Goal: Task Accomplishment & Management: Manage account settings

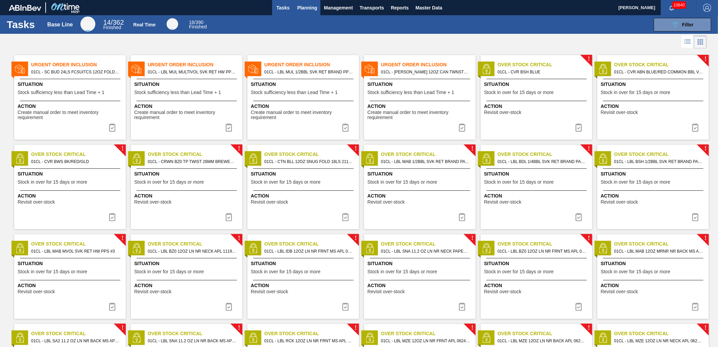
click at [304, 14] on button "Planning" at bounding box center [307, 7] width 27 height 15
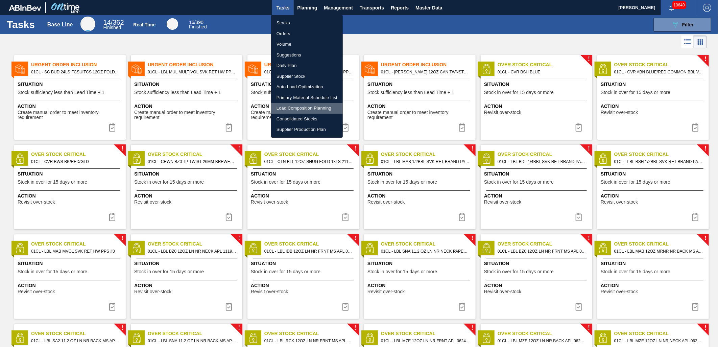
click at [301, 103] on li "Load Composition Planning" at bounding box center [307, 108] width 72 height 11
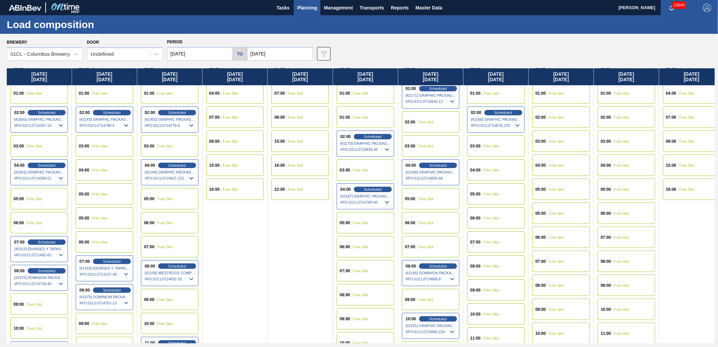
scroll to position [75, 0]
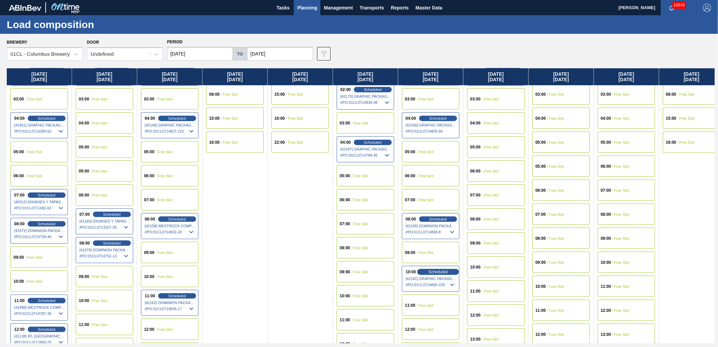
click at [445, 270] on span "Scheduled" at bounding box center [438, 272] width 19 height 4
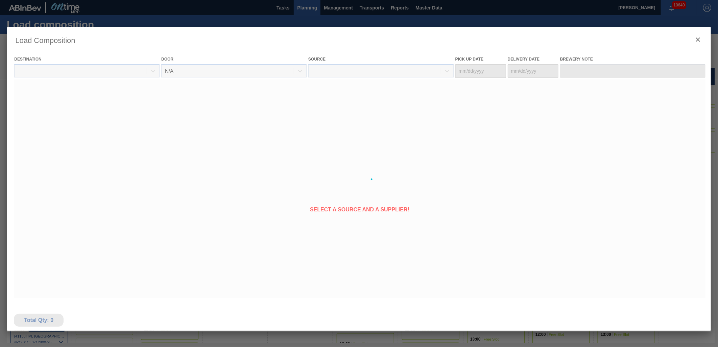
type Date "09/07/2025"
type Date "09/09/2025"
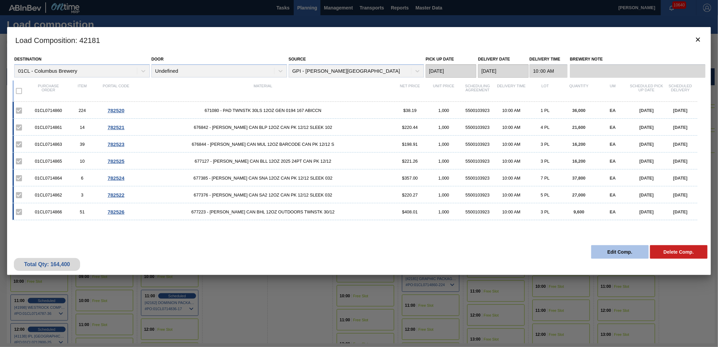
click at [610, 254] on button "Edit Comp." at bounding box center [621, 252] width 58 height 14
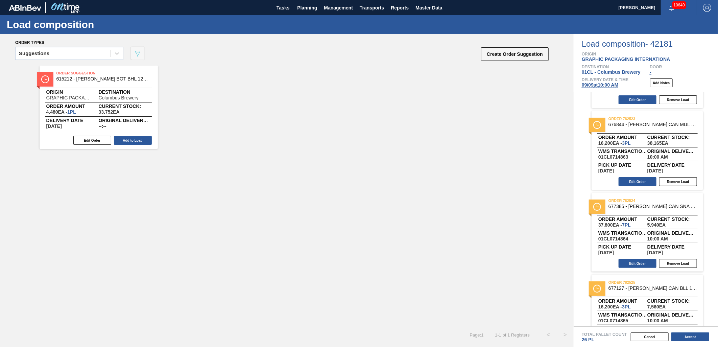
scroll to position [191, 0]
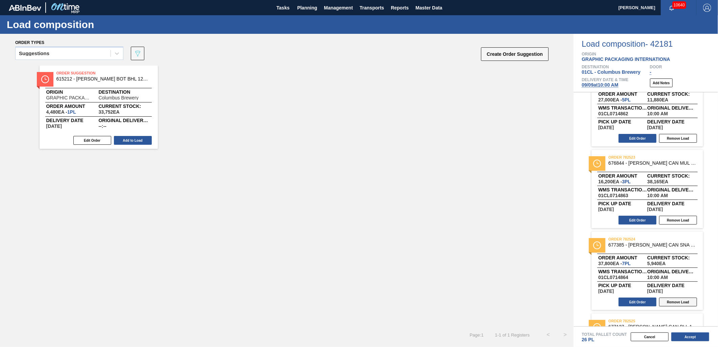
click at [674, 299] on button "Remove Load" at bounding box center [679, 302] width 38 height 9
click at [687, 339] on button "Accept" at bounding box center [691, 337] width 38 height 9
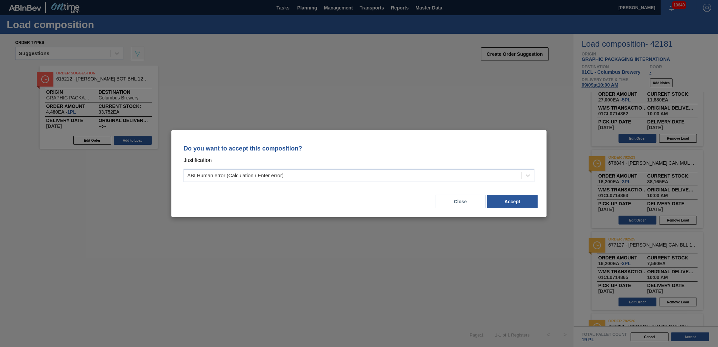
click at [437, 174] on div "ABI Human error (Calculation / Enter error)" at bounding box center [353, 175] width 338 height 10
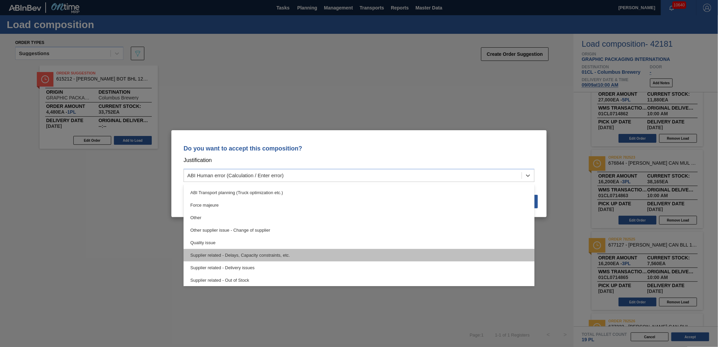
scroll to position [113, 0]
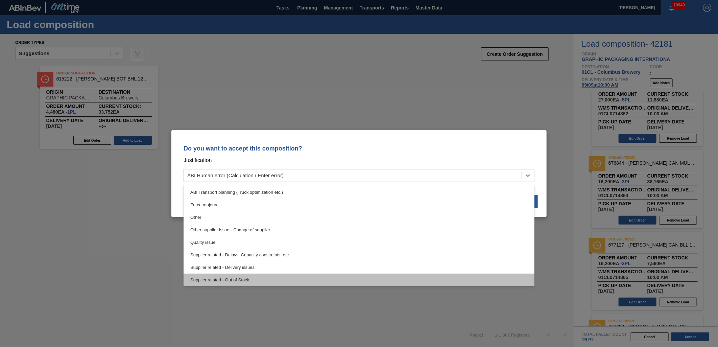
click at [357, 277] on div "Supplier related - Out of Stock" at bounding box center [359, 280] width 351 height 13
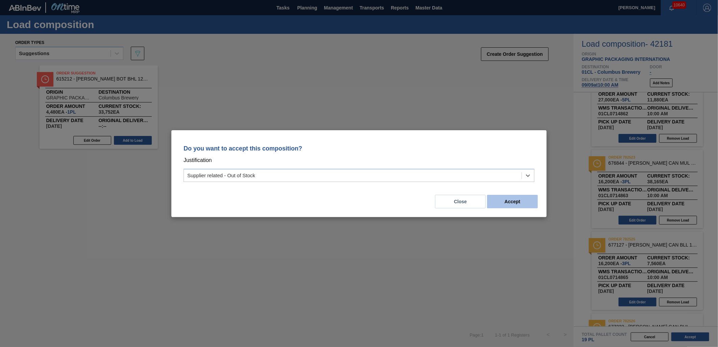
click at [510, 204] on button "Accept" at bounding box center [512, 202] width 51 height 14
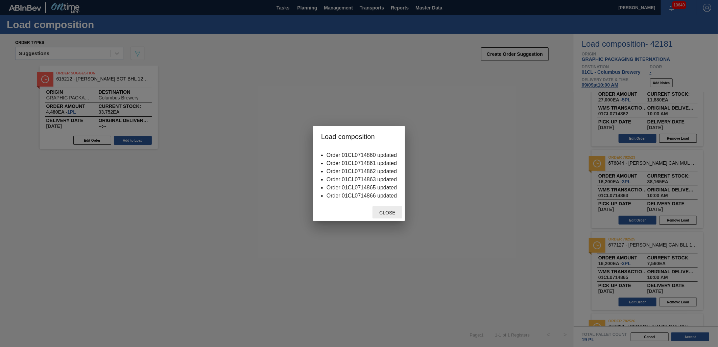
click at [387, 215] on div "Close" at bounding box center [388, 212] width 30 height 13
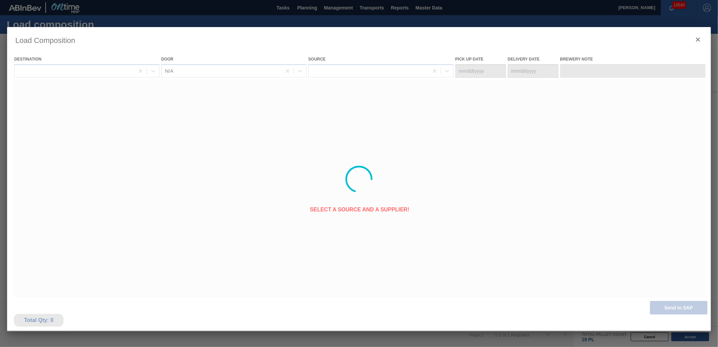
type Date "09/07/2025"
type Date "09/09/2025"
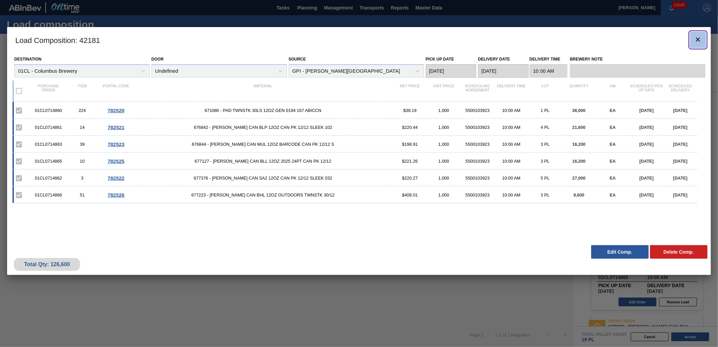
click at [698, 40] on icon "botão de ícone" at bounding box center [699, 40] width 4 height 4
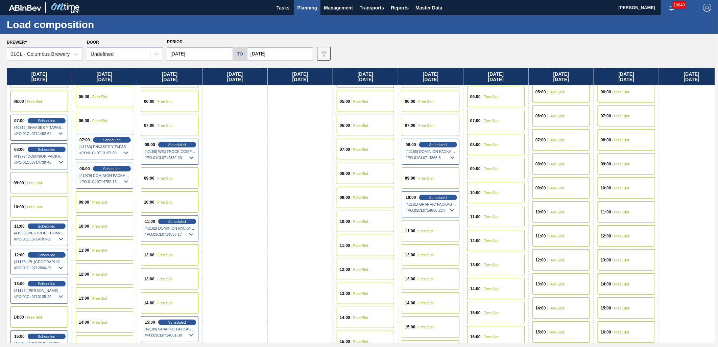
scroll to position [150, 0]
click at [420, 251] on div "12:00 Free Slot" at bounding box center [431, 254] width 58 height 21
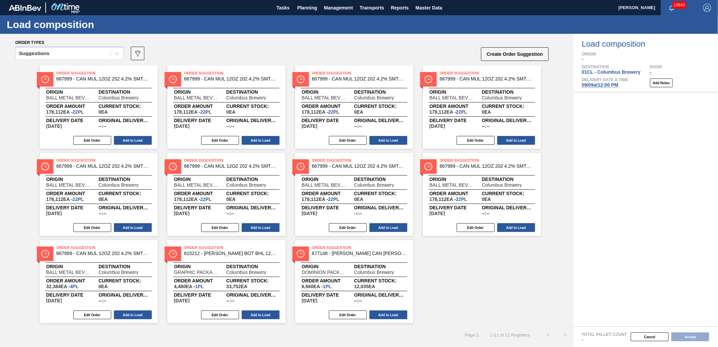
click at [114, 54] on icon at bounding box center [117, 53] width 7 height 7
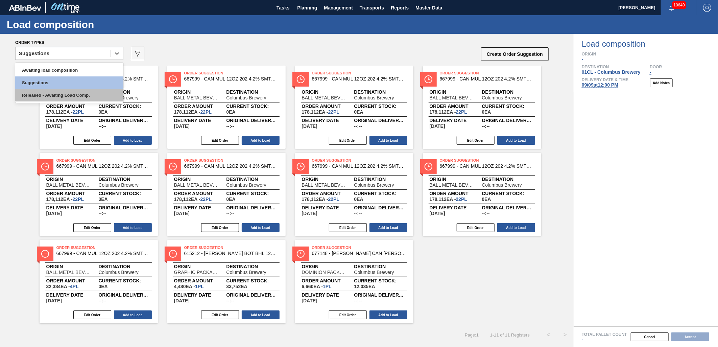
click at [73, 95] on div "Released - Awaiting Load Comp." at bounding box center [69, 95] width 108 height 13
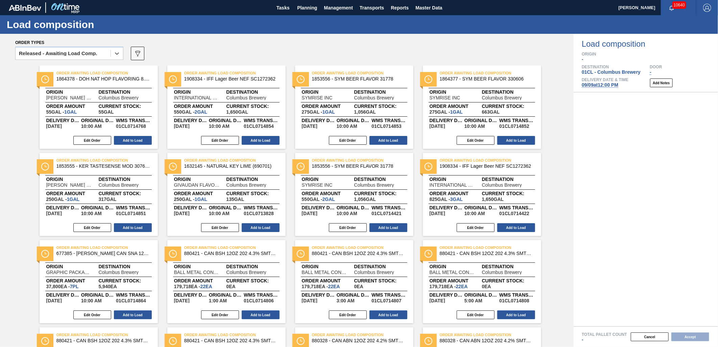
click at [139, 52] on icon at bounding box center [137, 54] width 5 height 6
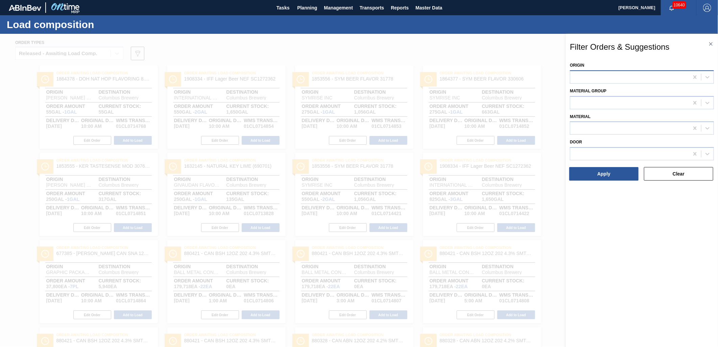
click at [605, 79] on div at bounding box center [630, 77] width 119 height 10
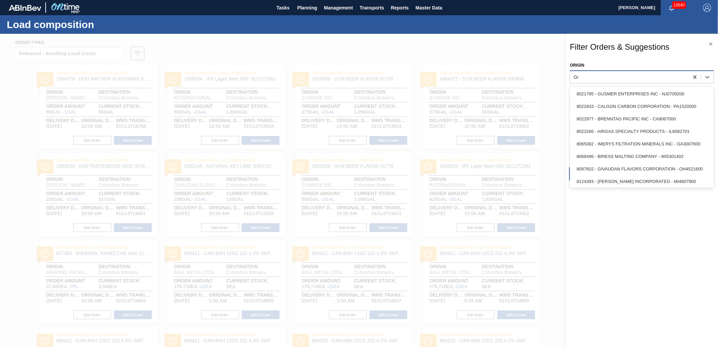
type input "Gra"
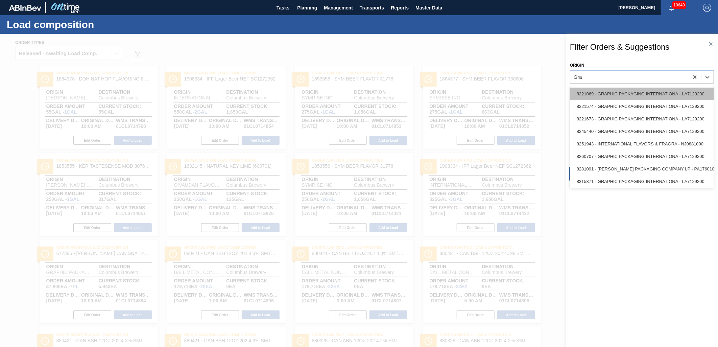
click at [621, 93] on div "8221069 - GRAPHIC PACKAGING INTERNATIONA - LA7129200" at bounding box center [642, 94] width 144 height 13
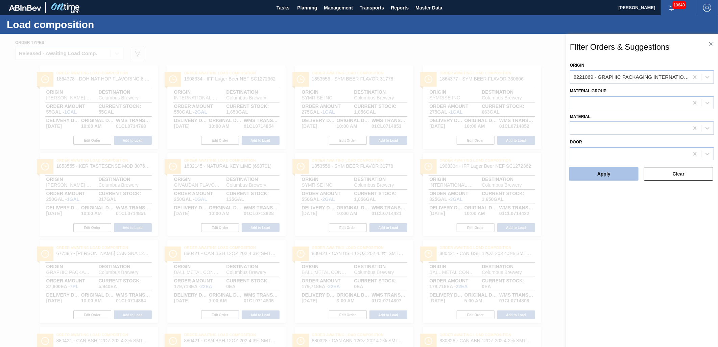
click at [616, 175] on button "Apply" at bounding box center [604, 174] width 69 height 14
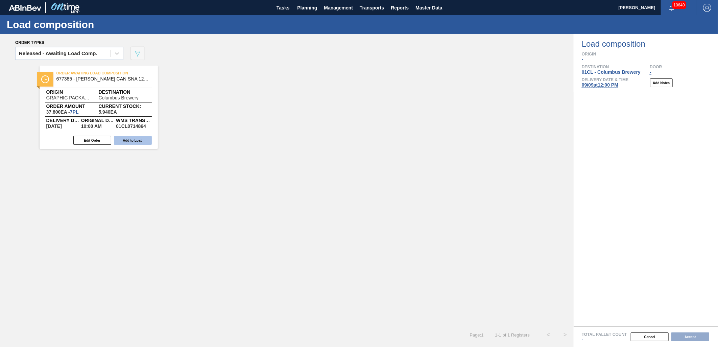
click at [136, 141] on button "Add to Load" at bounding box center [133, 140] width 38 height 9
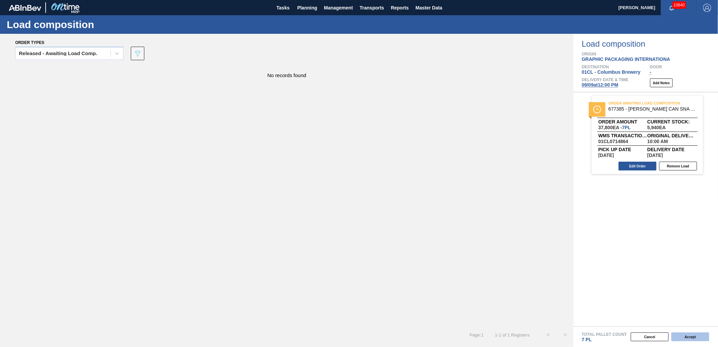
click at [690, 336] on button "Accept" at bounding box center [691, 337] width 38 height 9
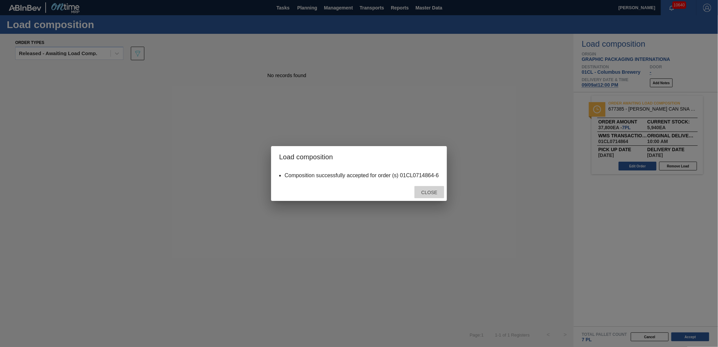
click at [424, 190] on span "Close" at bounding box center [429, 192] width 27 height 5
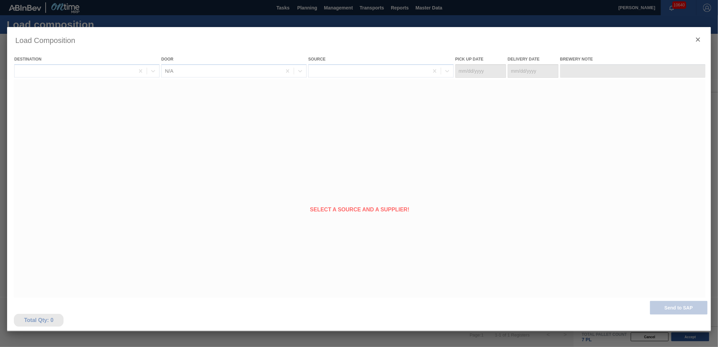
type Date "09/07/2025"
type Date "09/09/2025"
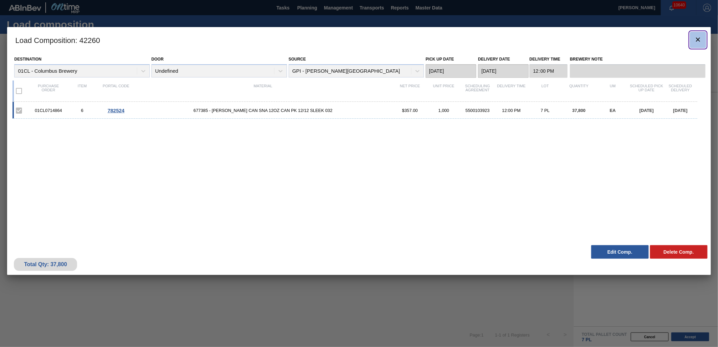
click at [699, 39] on icon "botão de ícone" at bounding box center [699, 40] width 4 height 4
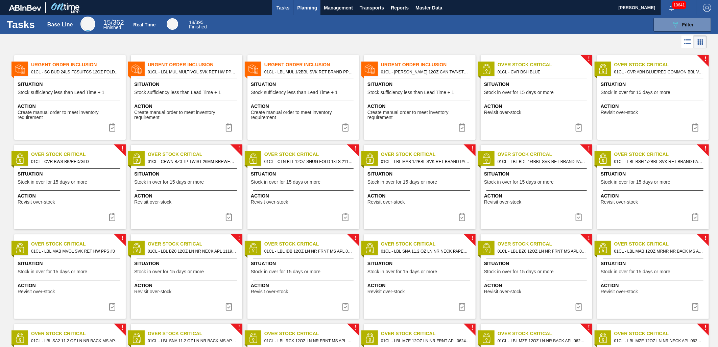
click at [305, 7] on span "Planning" at bounding box center [307, 8] width 20 height 8
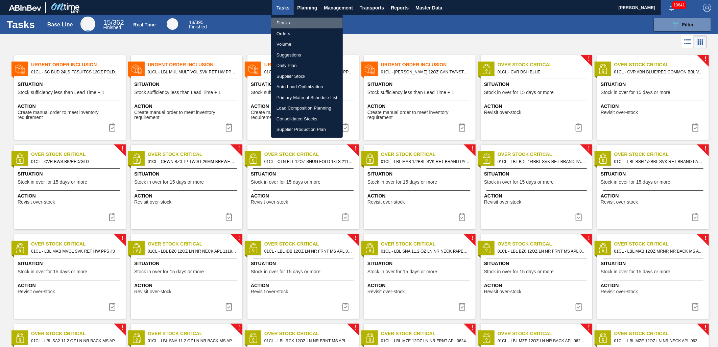
click at [298, 22] on li "Stocks" at bounding box center [307, 23] width 72 height 11
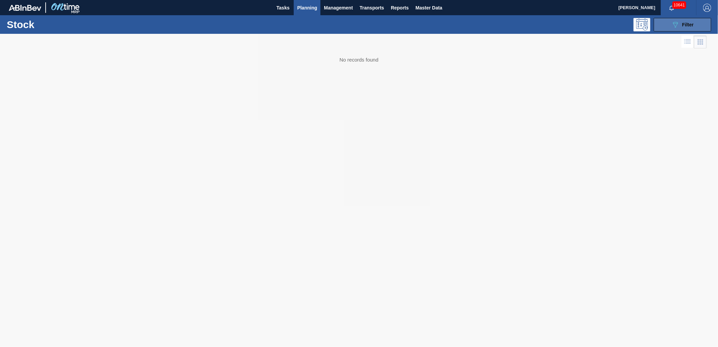
click at [678, 28] on icon "089F7B8B-B2A5-4AFE-B5C0-19BA573D28AC" at bounding box center [676, 25] width 8 height 8
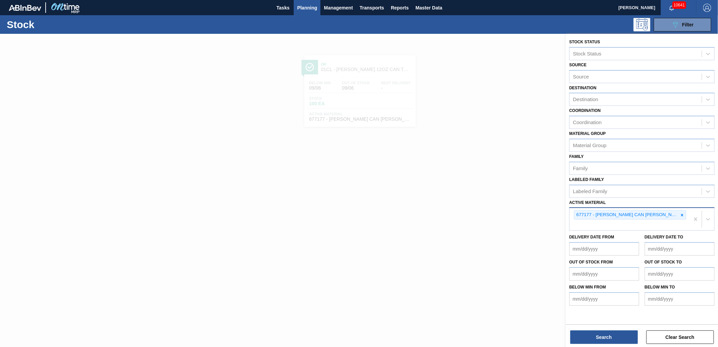
click at [682, 214] on icon at bounding box center [682, 215] width 5 height 5
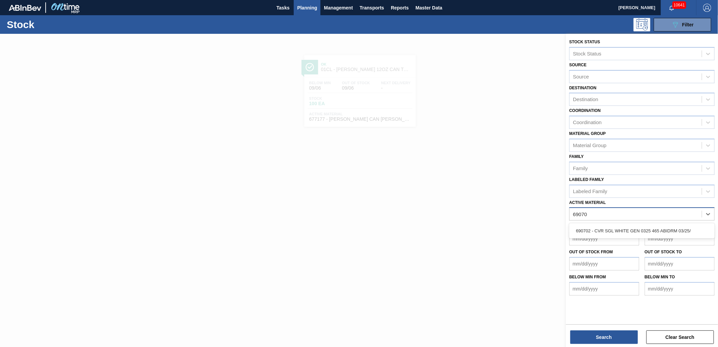
type Material "690702"
click at [658, 226] on div "690702 - CVR SGL WHITE GEN 0325 465 ABIDRM 03/25/" at bounding box center [642, 231] width 145 height 13
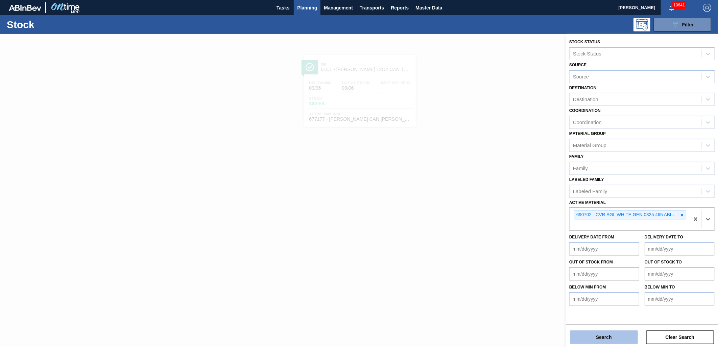
click at [606, 336] on button "Search" at bounding box center [605, 337] width 68 height 14
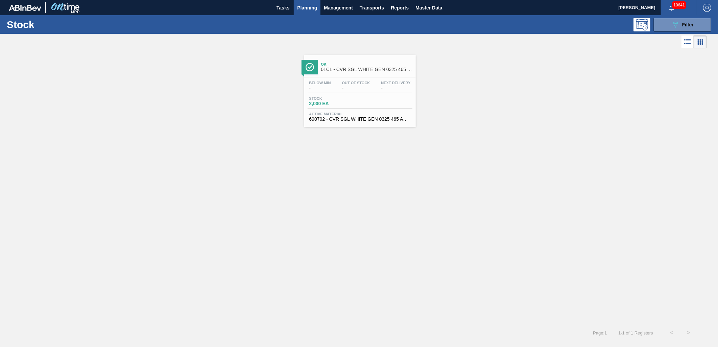
click at [344, 81] on span "Out Of Stock" at bounding box center [356, 83] width 28 height 4
click at [284, 9] on span "Tasks" at bounding box center [283, 8] width 15 height 8
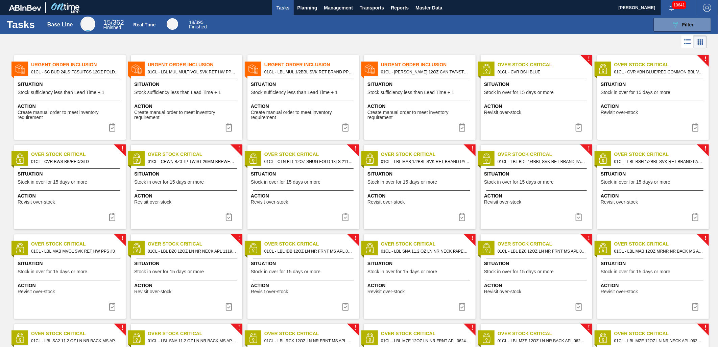
click at [113, 131] on img at bounding box center [112, 127] width 8 height 8
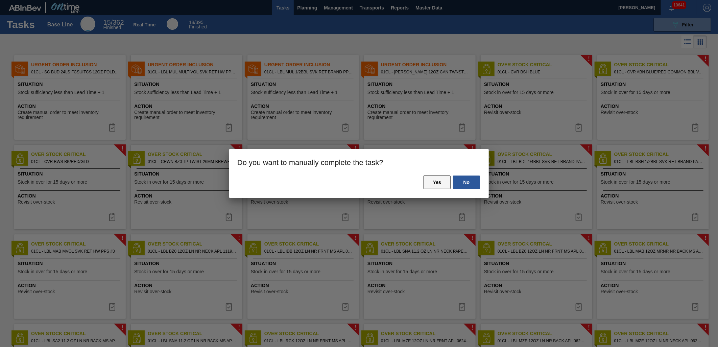
click at [431, 184] on button "Yes" at bounding box center [437, 183] width 27 height 14
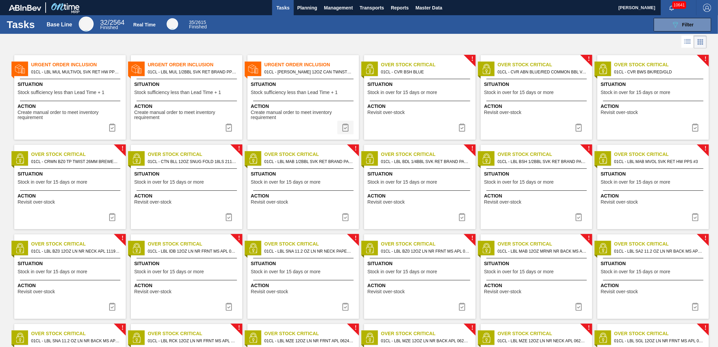
click at [348, 131] on img at bounding box center [346, 127] width 8 height 8
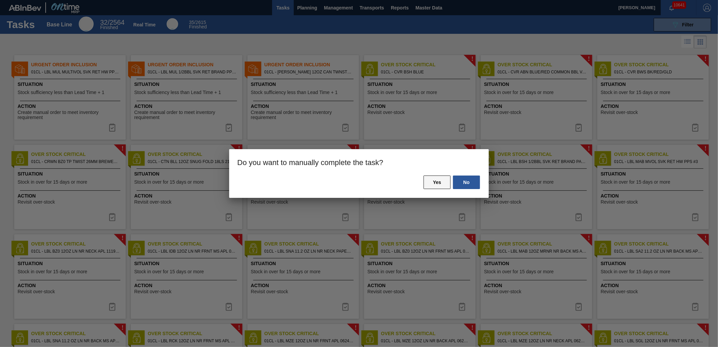
click at [444, 186] on button "Yes" at bounding box center [437, 183] width 27 height 14
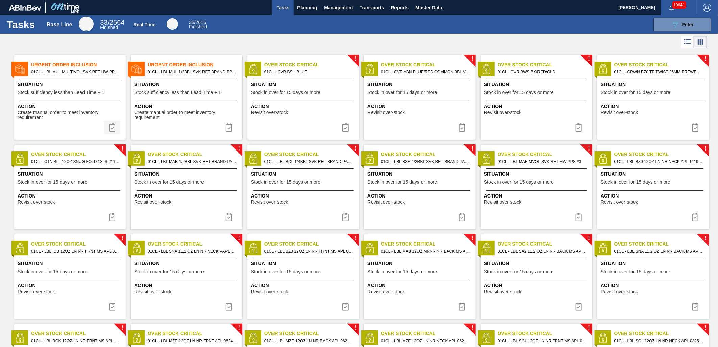
click at [112, 131] on img at bounding box center [112, 127] width 8 height 8
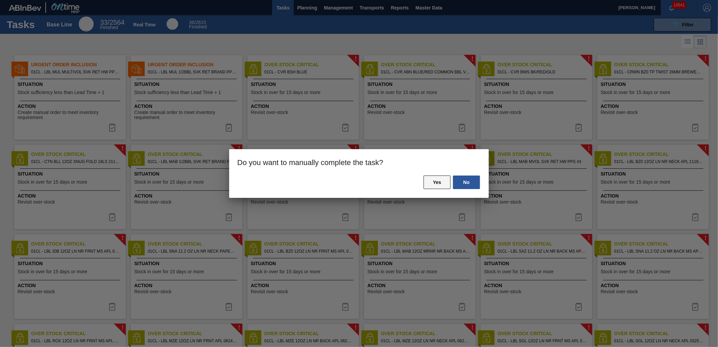
drag, startPoint x: 439, startPoint y: 181, endPoint x: 431, endPoint y: 180, distance: 8.2
click at [437, 181] on button "Yes" at bounding box center [437, 183] width 27 height 14
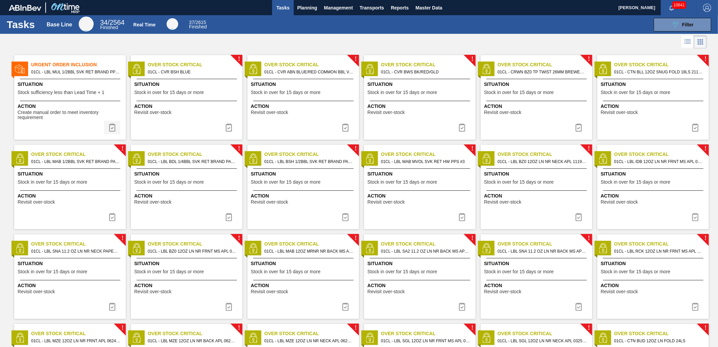
click at [110, 128] on img at bounding box center [112, 127] width 8 height 8
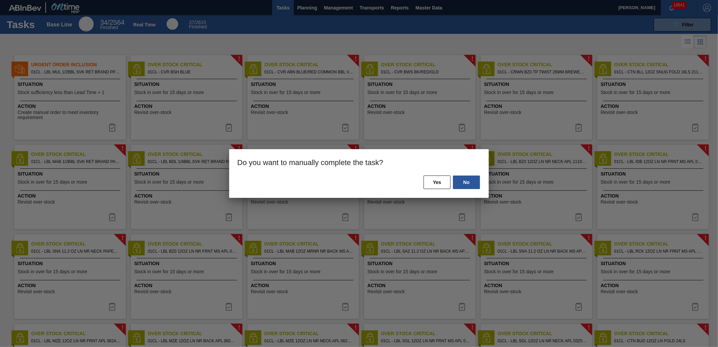
click at [424, 178] on div "No Yes" at bounding box center [359, 186] width 260 height 23
click at [433, 181] on button "Yes" at bounding box center [437, 183] width 27 height 14
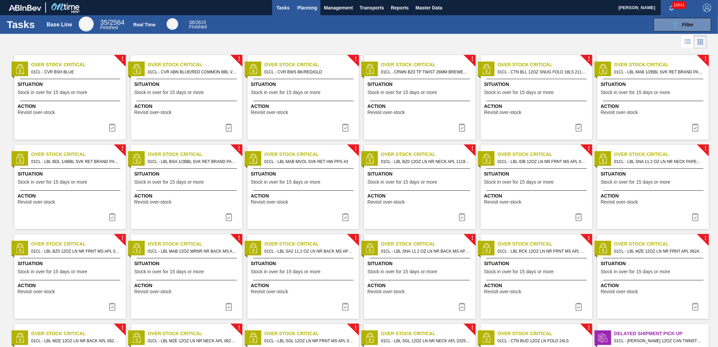
click at [313, 4] on span "Planning" at bounding box center [307, 8] width 20 height 8
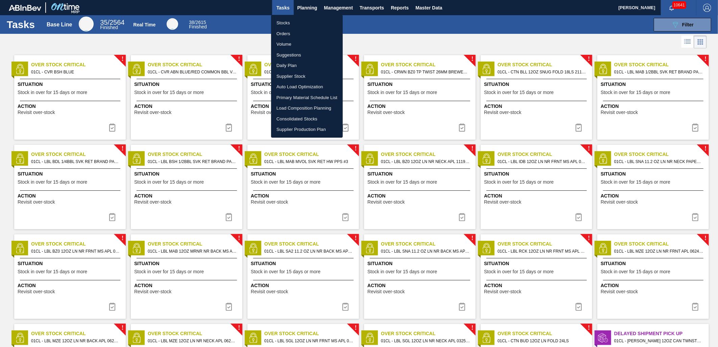
click at [300, 16] on ul "Stocks Orders Volume Suggestions Daily Plan Supplier Stock Auto Load Optimizati…" at bounding box center [307, 76] width 72 height 123
click at [299, 21] on li "Stocks" at bounding box center [307, 23] width 72 height 11
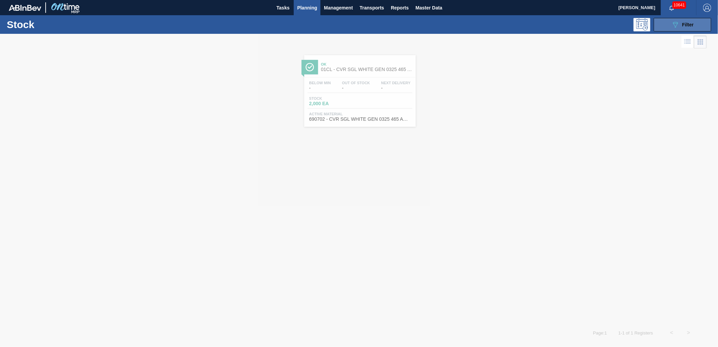
click at [681, 24] on div "089F7B8B-B2A5-4AFE-B5C0-19BA573D28AC Filter" at bounding box center [683, 25] width 22 height 8
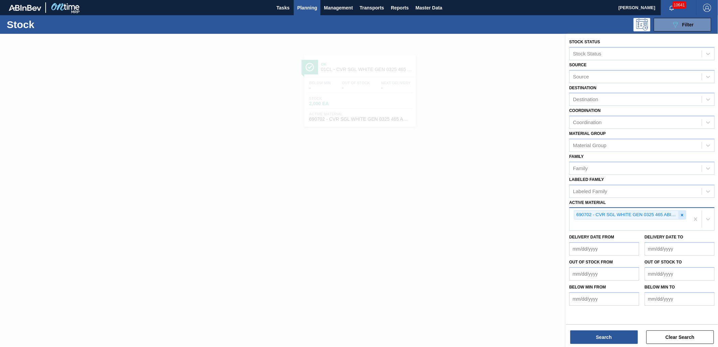
click at [684, 213] on icon at bounding box center [682, 215] width 5 height 5
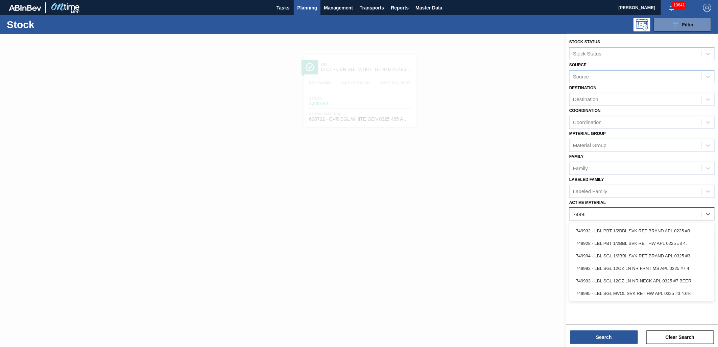
type Material "749928"
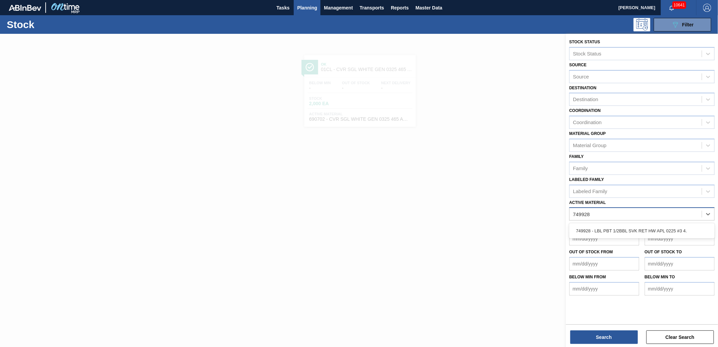
click at [644, 228] on div "749928 - LBL PBT 1/2BBL SVK RET HW APL 0225 #3 4." at bounding box center [642, 231] width 145 height 13
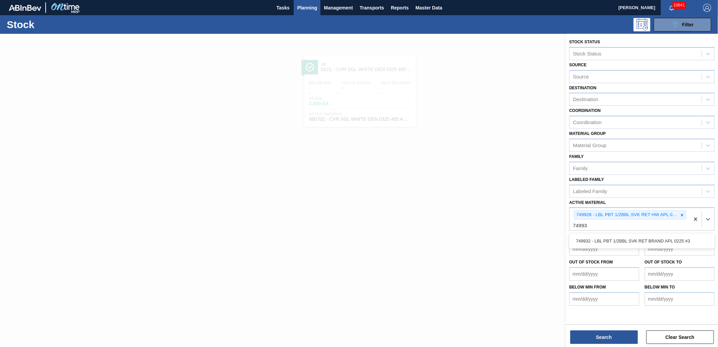
type Material "749932"
click at [606, 237] on div "749932 - LBL PBT 1/2BBL SVK RET BRAND APL 0225 #3" at bounding box center [642, 241] width 145 height 13
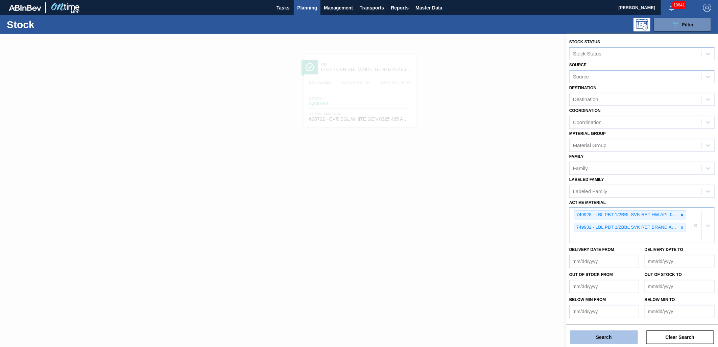
click at [592, 332] on button "Search" at bounding box center [605, 337] width 68 height 14
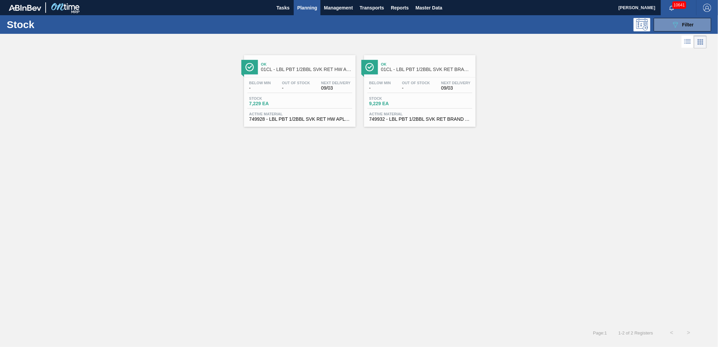
click at [289, 111] on div "Below Min - Out Of Stock - Next Delivery 09/03 Stock 7,229 EA Active Material 7…" at bounding box center [300, 100] width 112 height 46
click at [412, 110] on div "Below Min - Out Of Stock - Next Delivery 09/03 Stock 9,229 EA Active Material 7…" at bounding box center [420, 100] width 112 height 46
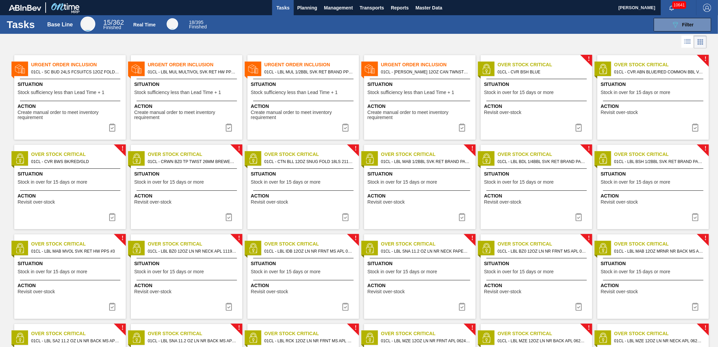
drag, startPoint x: 435, startPoint y: 0, endPoint x: 315, endPoint y: 45, distance: 128.1
click at [315, 45] on div at bounding box center [359, 42] width 718 height 16
